Goal: Information Seeking & Learning: Check status

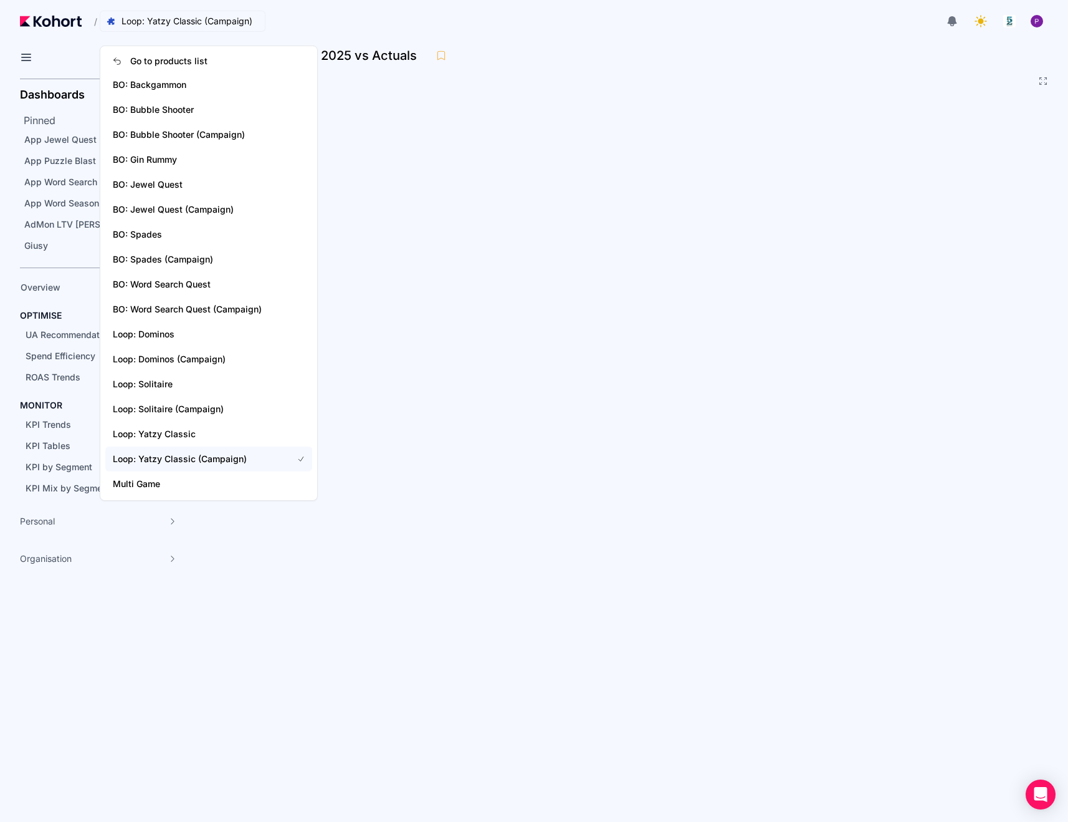
click at [141, 20] on span "Loop: Yatzy Classic (Campaign)" at bounding box center [187, 21] width 131 height 12
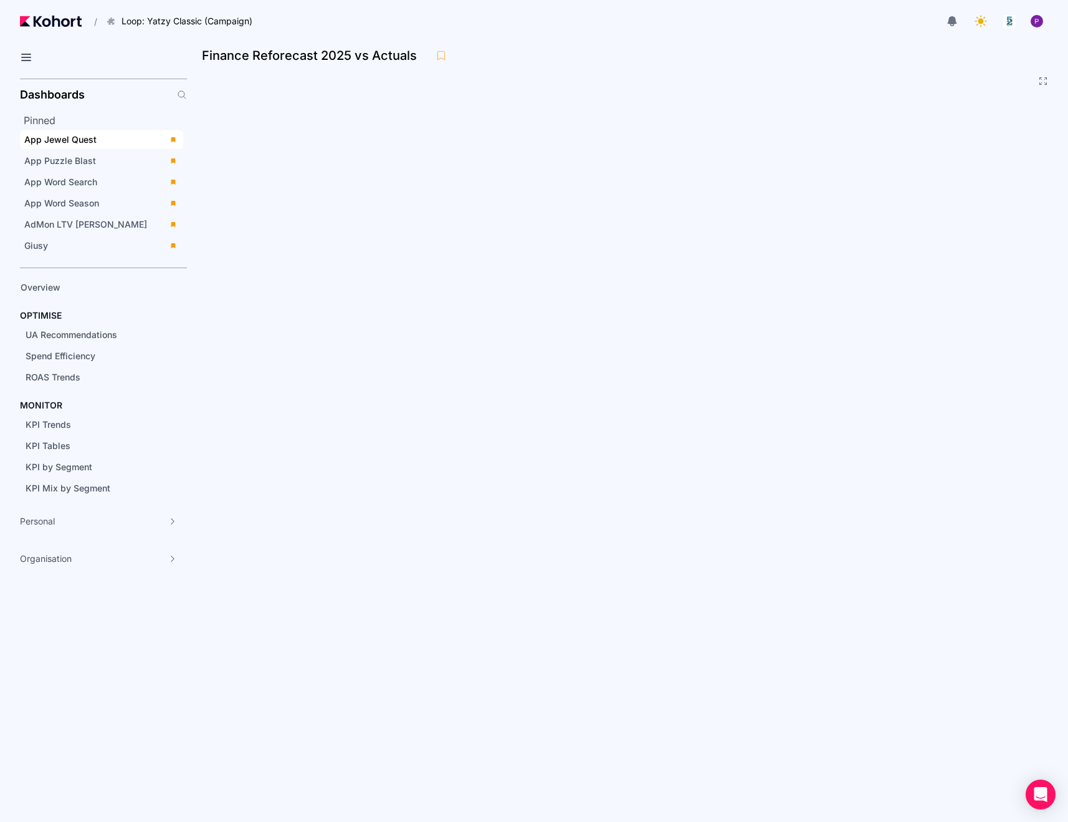
click at [82, 130] on span "App Jewel Quest" at bounding box center [101, 139] width 163 height 19
click at [34, 247] on span "Giusy" at bounding box center [36, 245] width 24 height 11
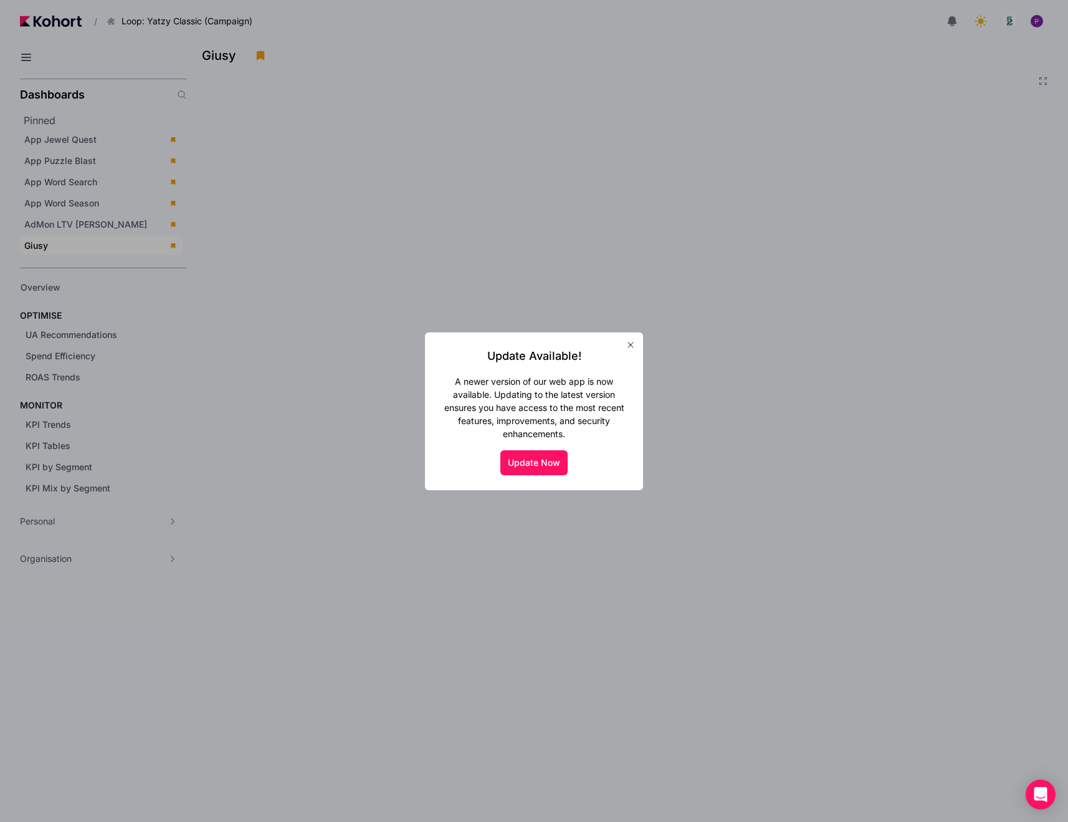
click at [815, 184] on div at bounding box center [534, 411] width 1068 height 822
